Goal: Navigation & Orientation: Find specific page/section

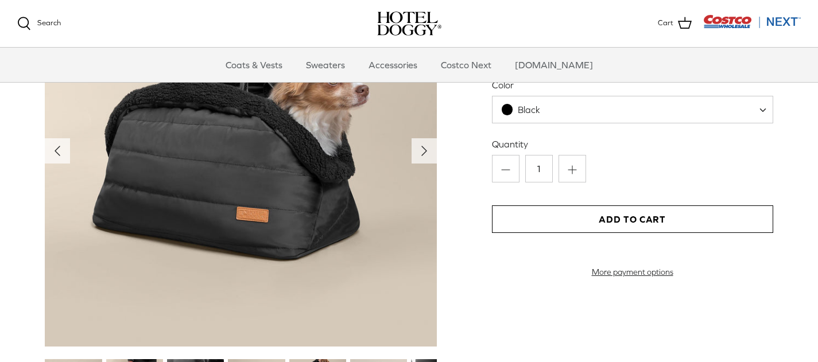
scroll to position [1201, 0]
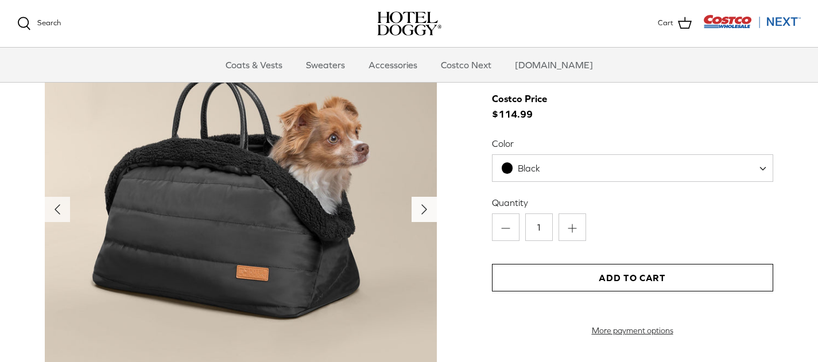
click at [421, 211] on icon "Right" at bounding box center [424, 209] width 18 height 18
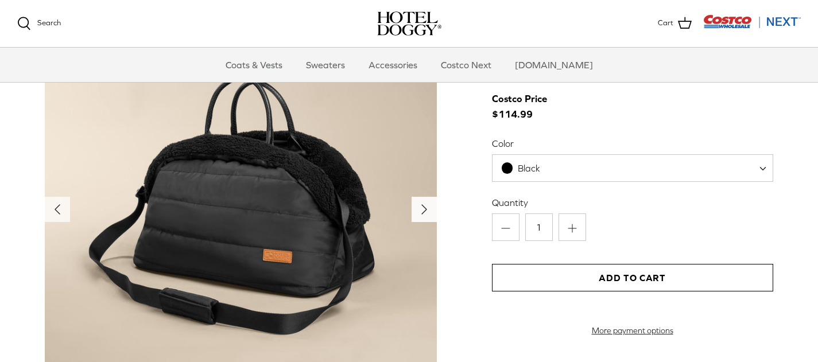
click at [421, 211] on icon "Right" at bounding box center [424, 209] width 18 height 18
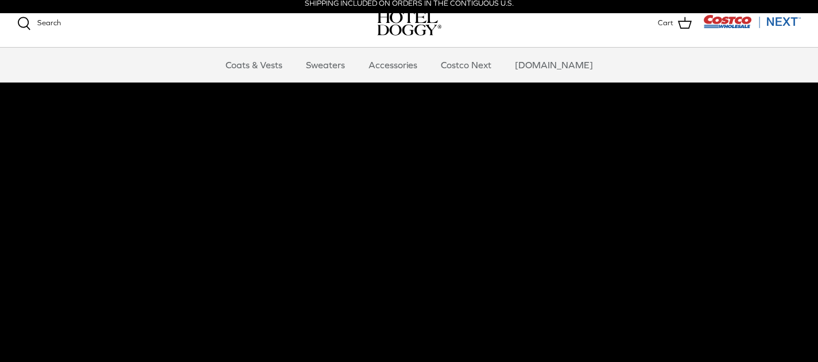
scroll to position [0, 0]
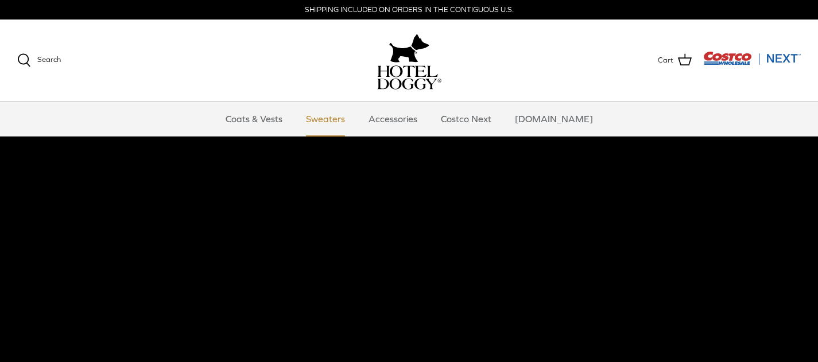
click at [330, 120] on link "Sweaters" at bounding box center [326, 119] width 60 height 34
click at [404, 118] on link "Accessories" at bounding box center [392, 119] width 69 height 34
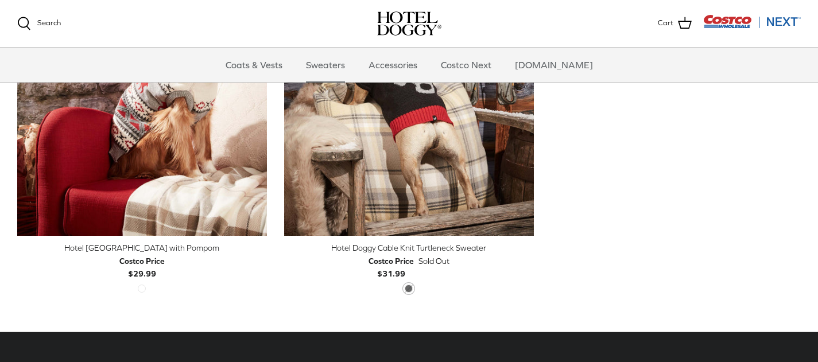
scroll to position [402, 0]
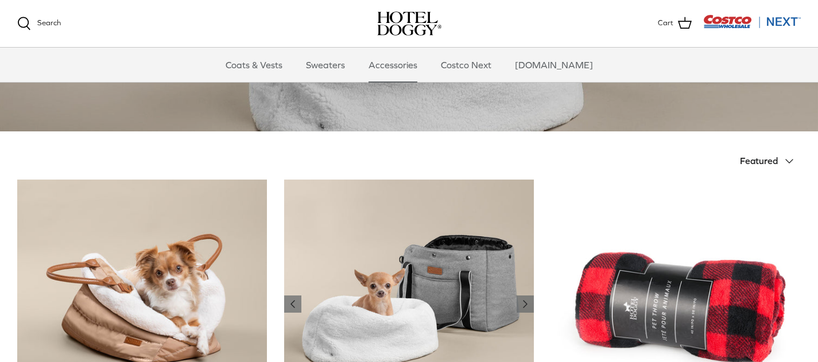
scroll to position [172, 0]
